Goal: Task Accomplishment & Management: Complete application form

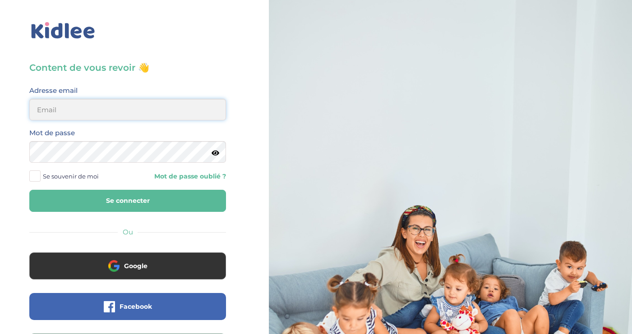
click at [128, 102] on input "email" at bounding box center [127, 110] width 197 height 22
type input "elise.philippakis@gmail.com"
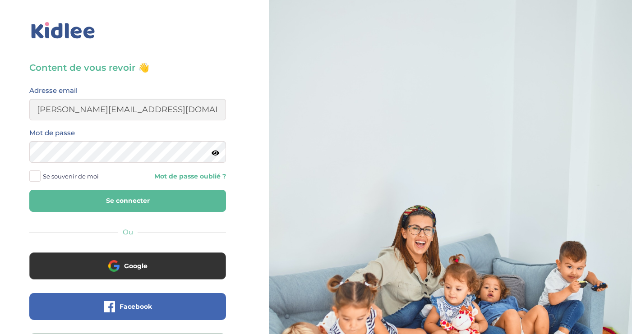
click at [37, 177] on span at bounding box center [34, 176] width 11 height 11
click at [0, 0] on input "Se souvenir de moi" at bounding box center [0, 0] width 0 height 0
click at [101, 200] on button "Se connecter" at bounding box center [127, 201] width 197 height 22
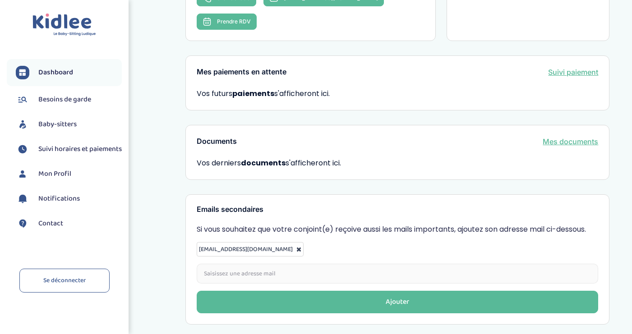
scroll to position [193, 0]
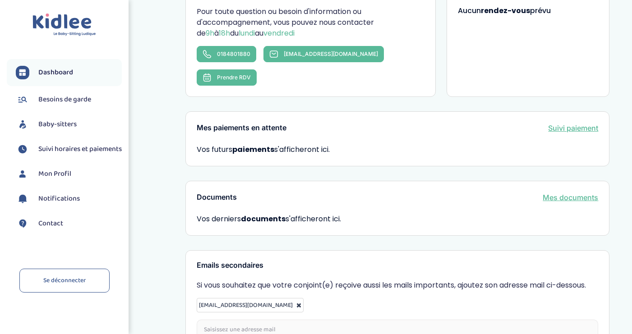
click at [69, 124] on span "Baby-sitters" at bounding box center [57, 124] width 38 height 11
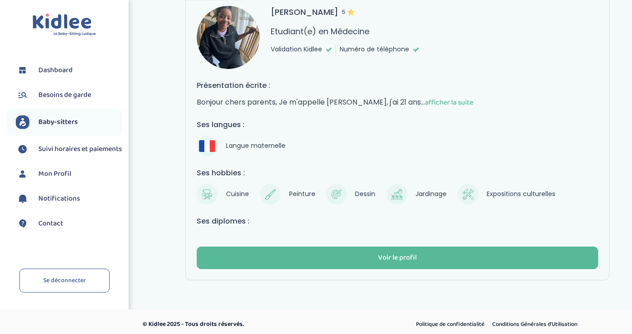
scroll to position [81, 0]
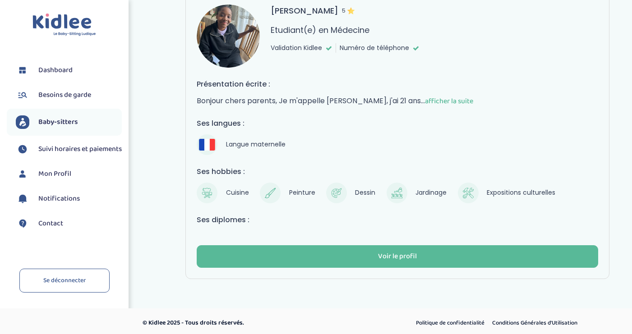
click at [434, 101] on span "afficher la suite" at bounding box center [449, 101] width 48 height 11
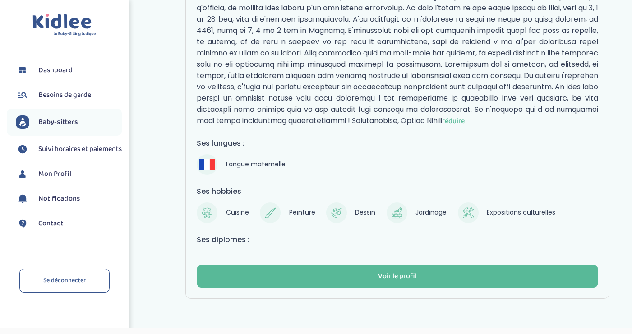
scroll to position [212, 0]
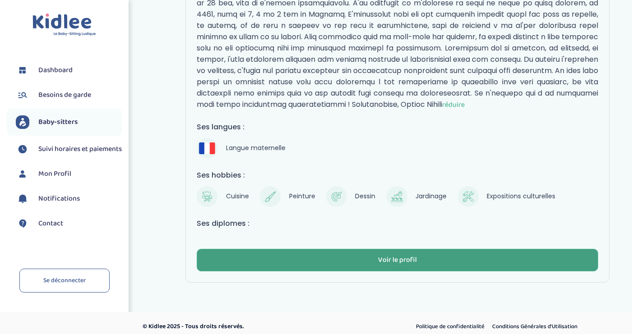
click at [397, 255] on div "Voir le profil" at bounding box center [397, 260] width 39 height 10
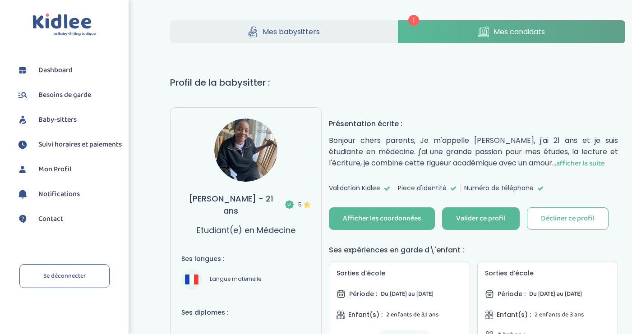
click at [464, 33] on link "Mes candidats" at bounding box center [511, 31] width 227 height 23
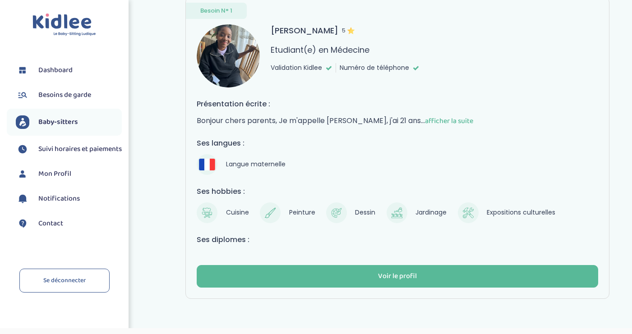
scroll to position [83, 0]
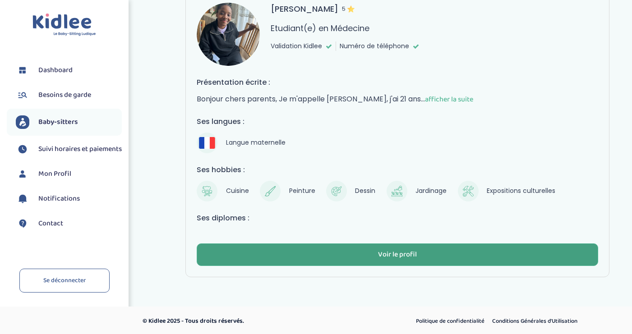
click at [404, 252] on div "Voir le profil" at bounding box center [397, 255] width 39 height 10
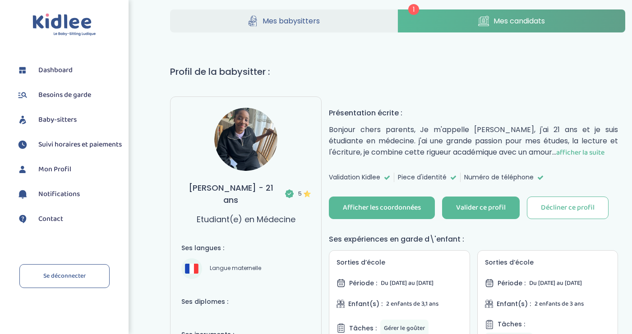
scroll to position [22, 0]
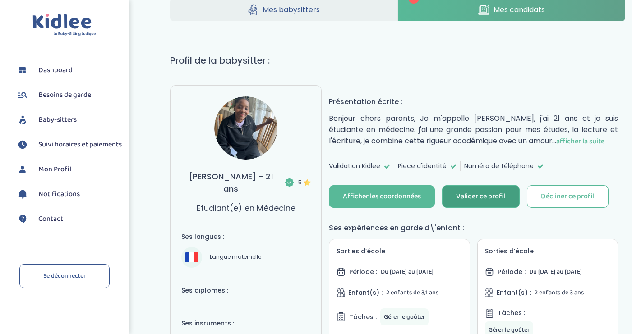
click at [479, 196] on div "Valider ce profil" at bounding box center [481, 197] width 50 height 10
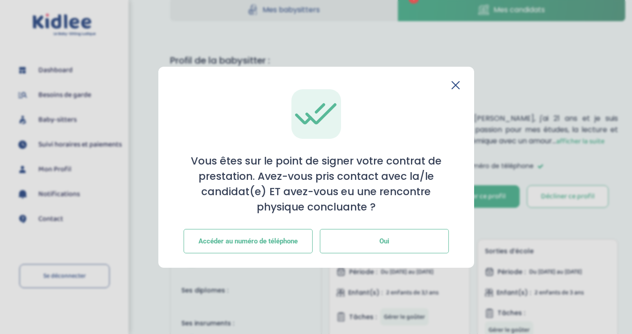
click at [384, 241] on span "Oui" at bounding box center [384, 241] width 10 height 8
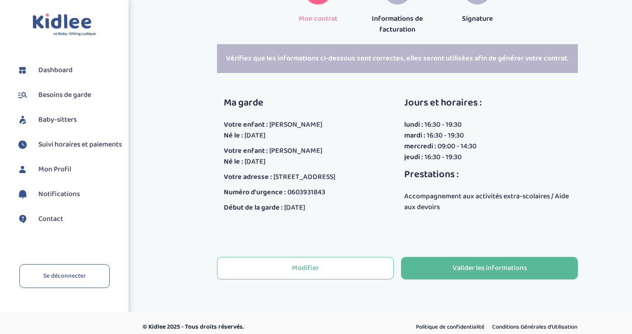
scroll to position [167, 0]
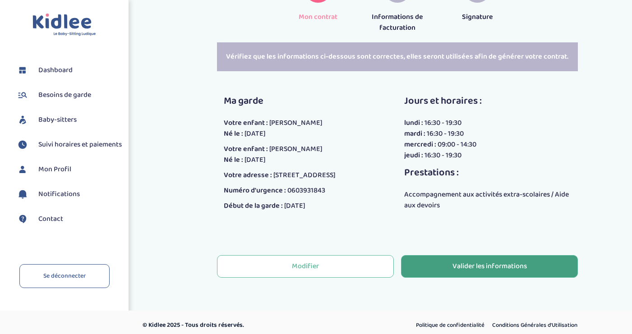
click at [475, 272] on div "Valider les informations" at bounding box center [489, 267] width 74 height 10
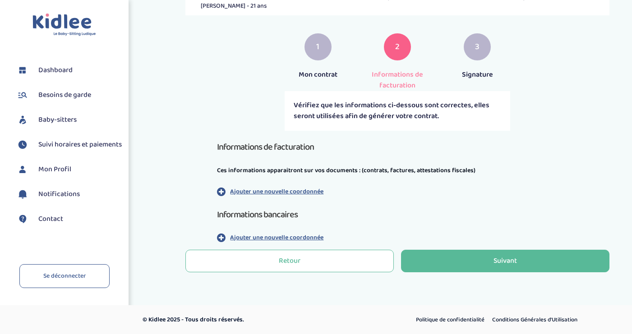
scroll to position [110, 0]
click at [221, 191] on icon "button" at bounding box center [221, 191] width 9 height 10
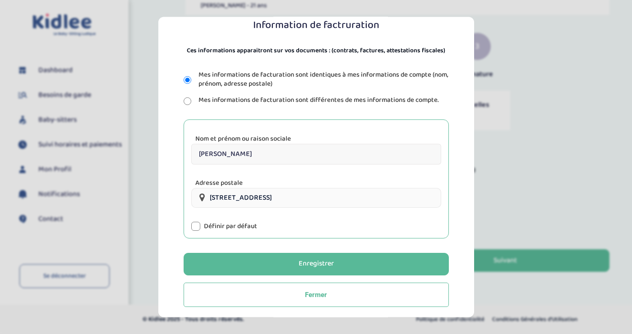
scroll to position [88, 0]
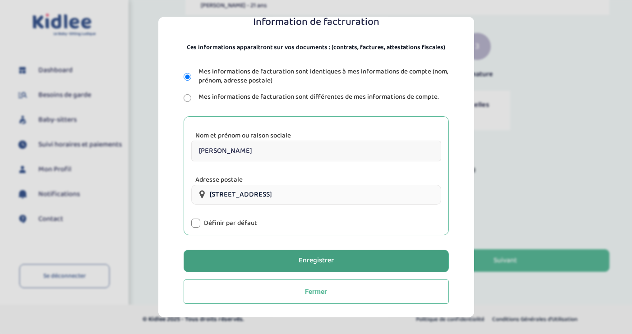
click at [320, 262] on div "Enregistrer" at bounding box center [316, 261] width 35 height 10
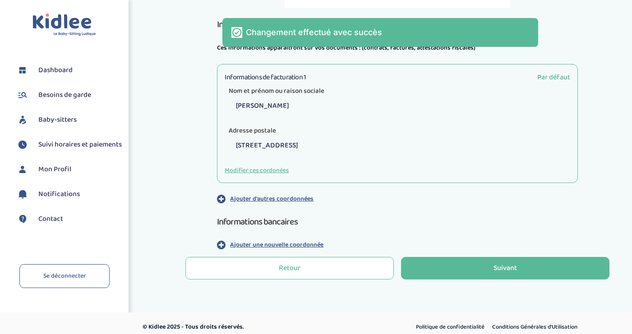
scroll to position [239, 0]
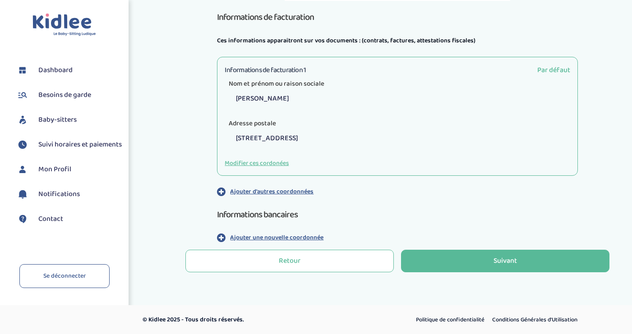
click at [249, 235] on p "Ajouter une nouvelle coordonnée" at bounding box center [276, 237] width 93 height 9
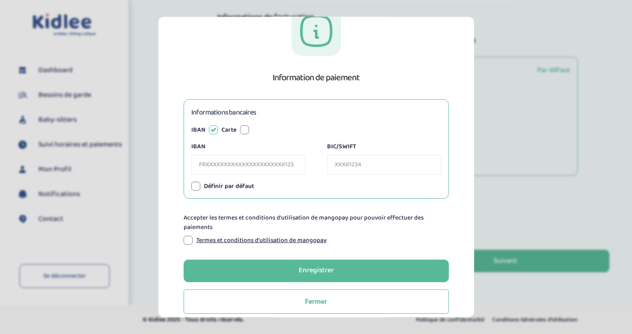
scroll to position [43, 0]
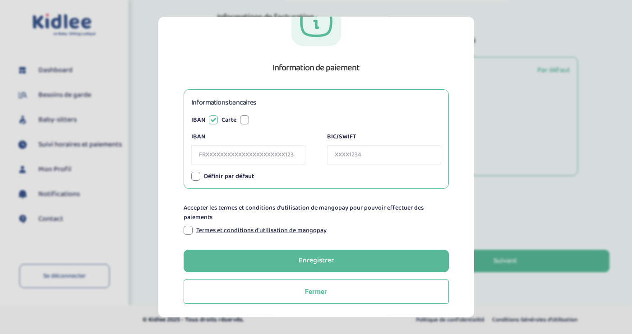
click at [206, 152] on input "IBAN" at bounding box center [248, 154] width 114 height 19
type input "FR7610207009992219057770633"
click at [348, 157] on input "BIC/SWIFT" at bounding box center [384, 154] width 114 height 19
type input "CCBPFRPPMTG"
click at [196, 178] on div at bounding box center [195, 176] width 9 height 9
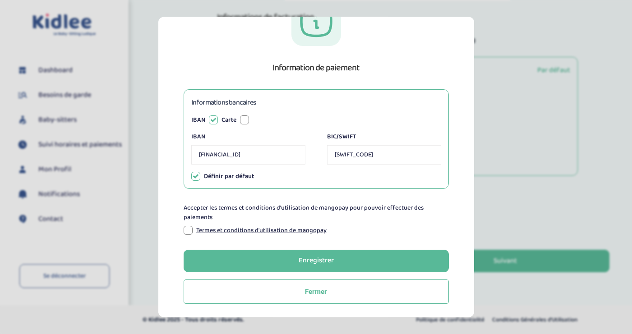
click at [189, 231] on div at bounding box center [188, 230] width 9 height 9
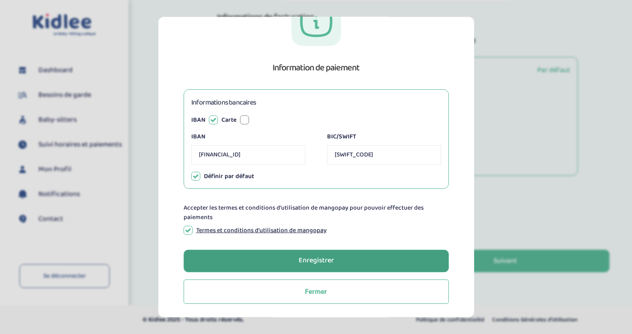
click at [337, 261] on button "Enregistrer" at bounding box center [316, 260] width 265 height 23
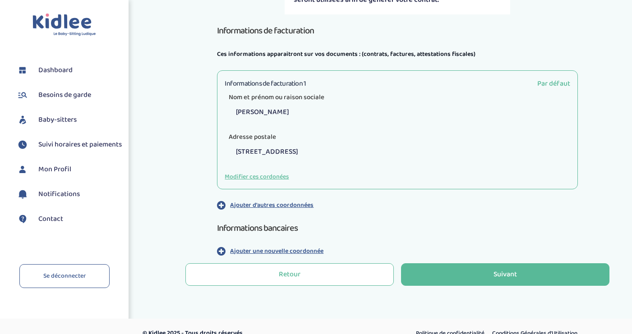
scroll to position [269, 0]
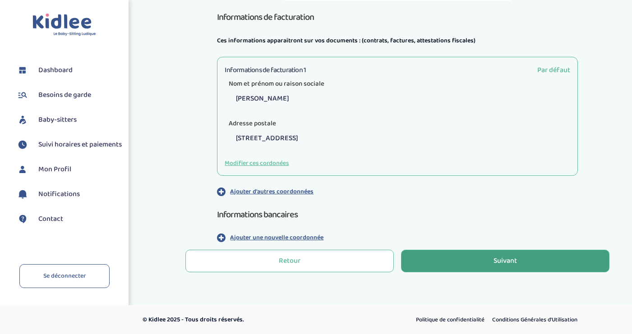
click at [508, 262] on div "Suivant" at bounding box center [504, 261] width 23 height 10
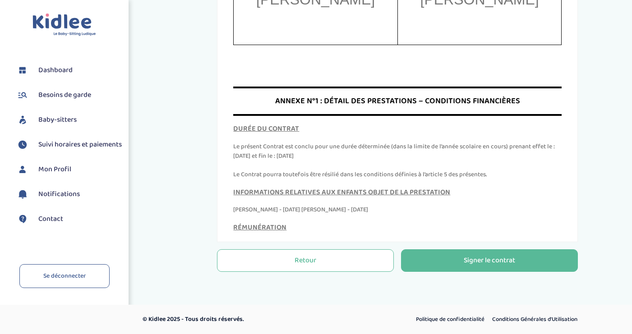
scroll to position [3886, 0]
